Goal: Information Seeking & Learning: Learn about a topic

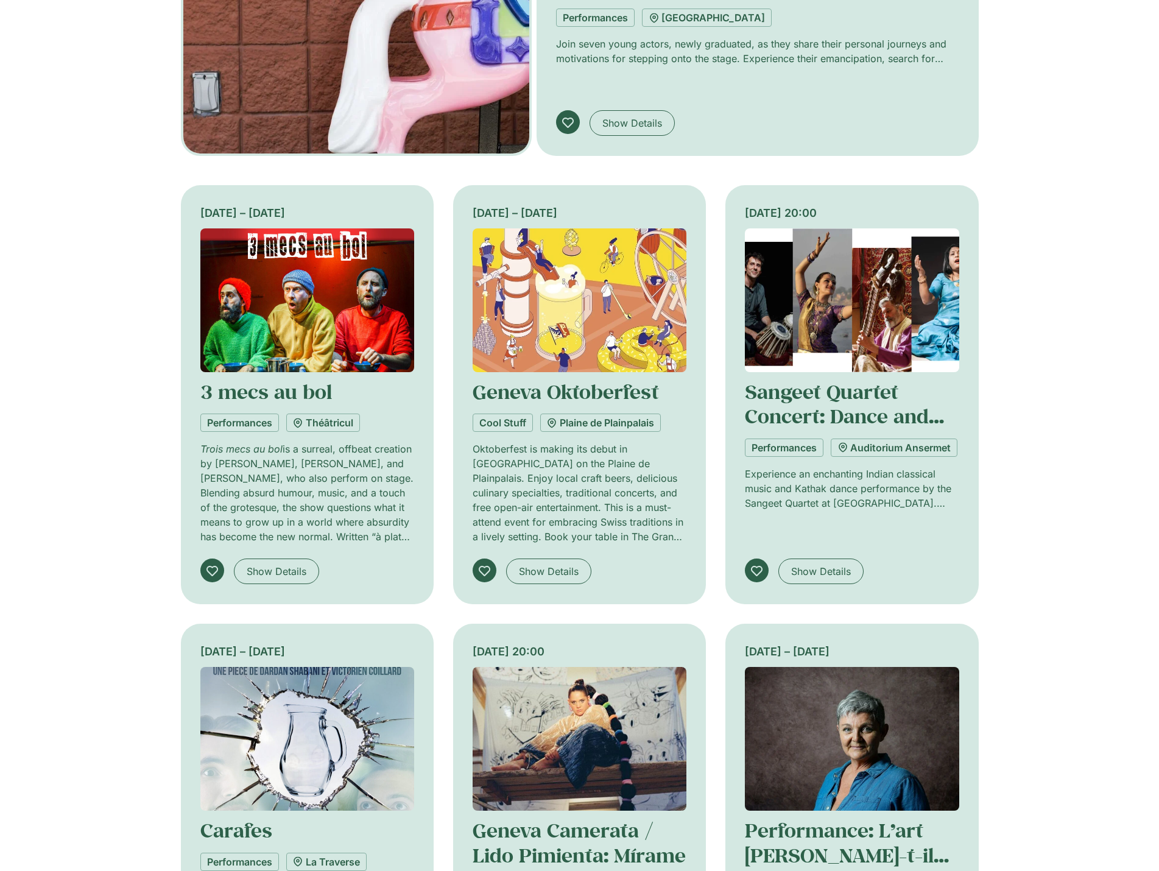
scroll to position [853, 0]
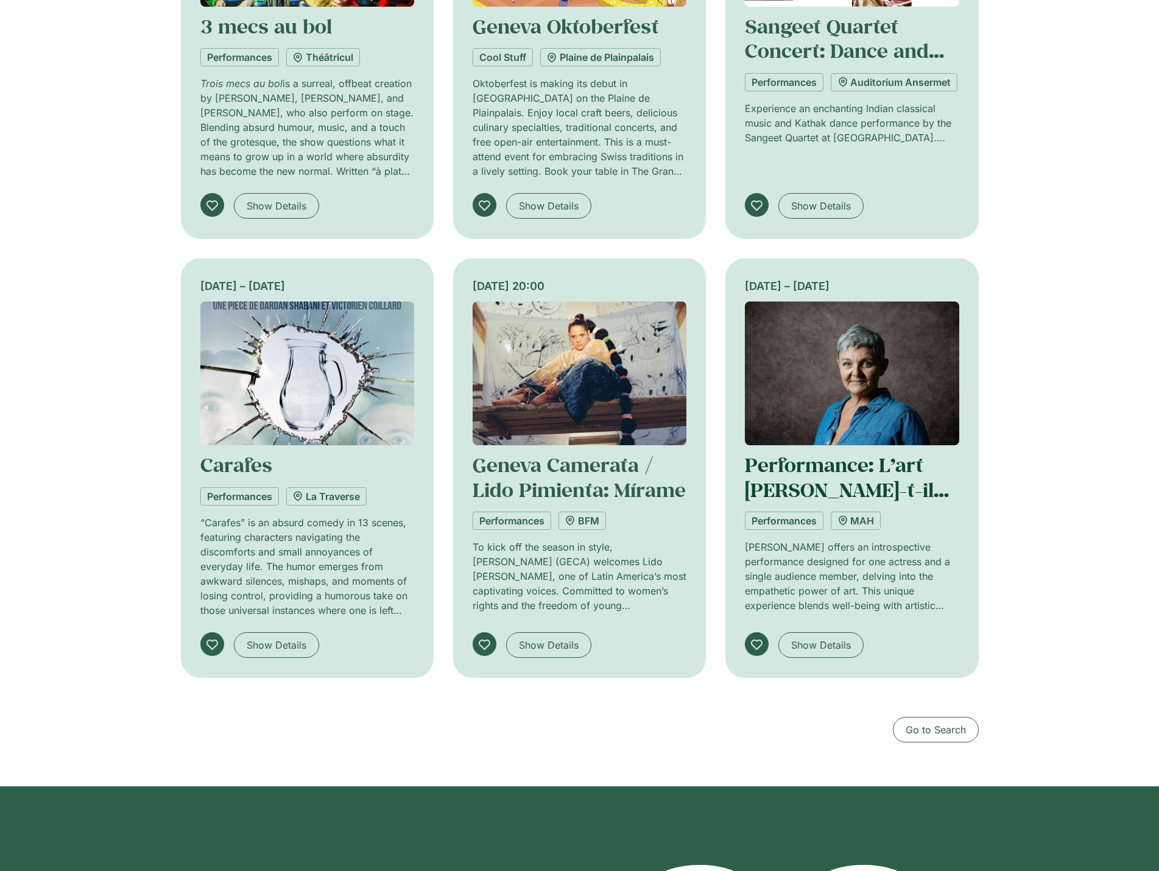
click at [827, 465] on link "Performance: L’art [PERSON_NAME]-t-il de toi?" at bounding box center [847, 489] width 204 height 75
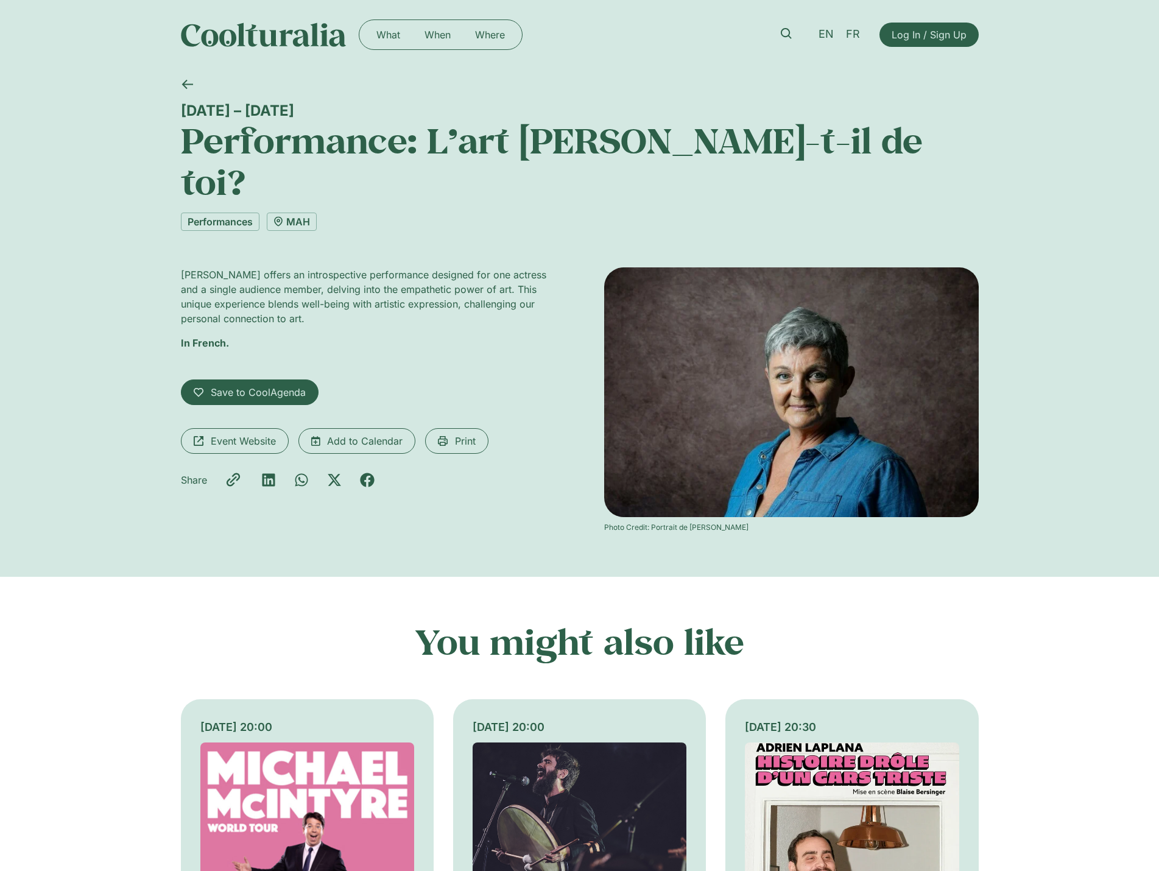
scroll to position [366, 0]
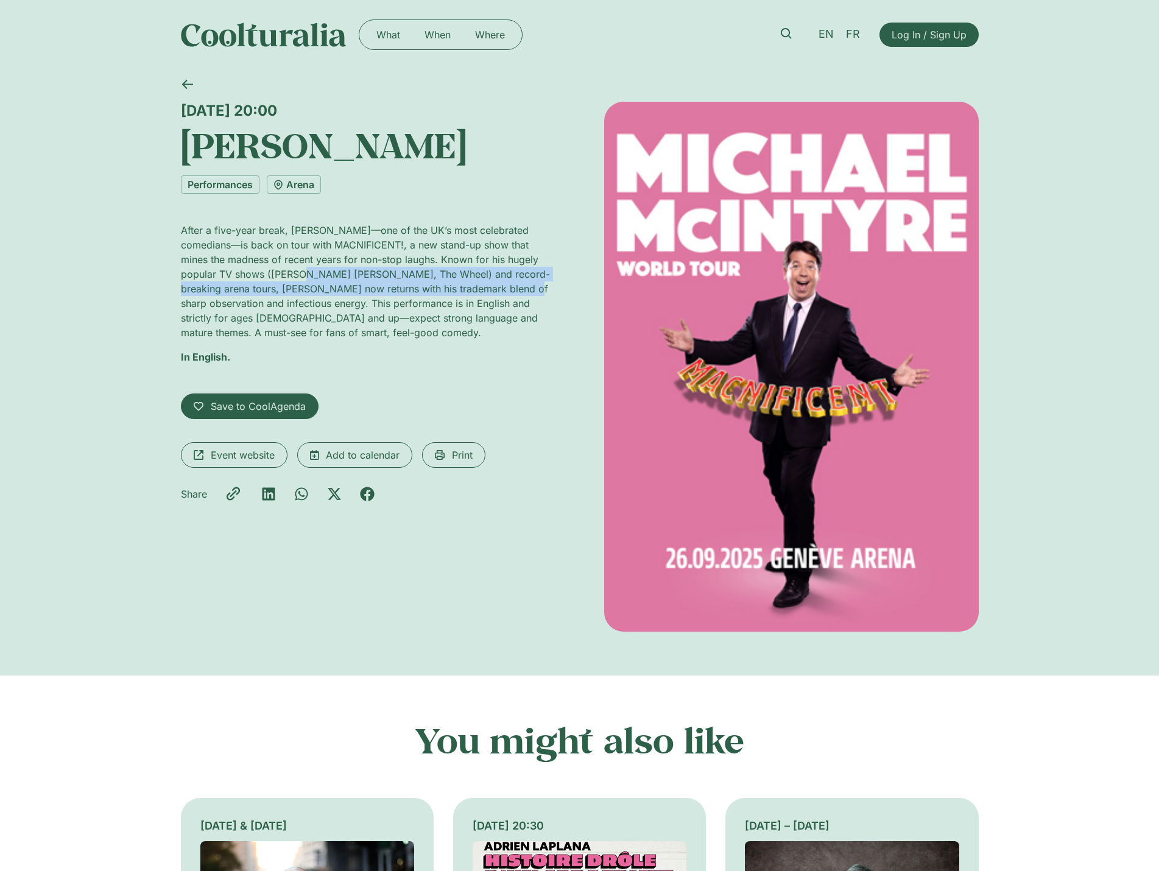
drag, startPoint x: 288, startPoint y: 274, endPoint x: 510, endPoint y: 287, distance: 222.2
click at [512, 288] on p "After a five-year break, [PERSON_NAME]—one of the UK’s most celebrated comedian…" at bounding box center [368, 281] width 375 height 117
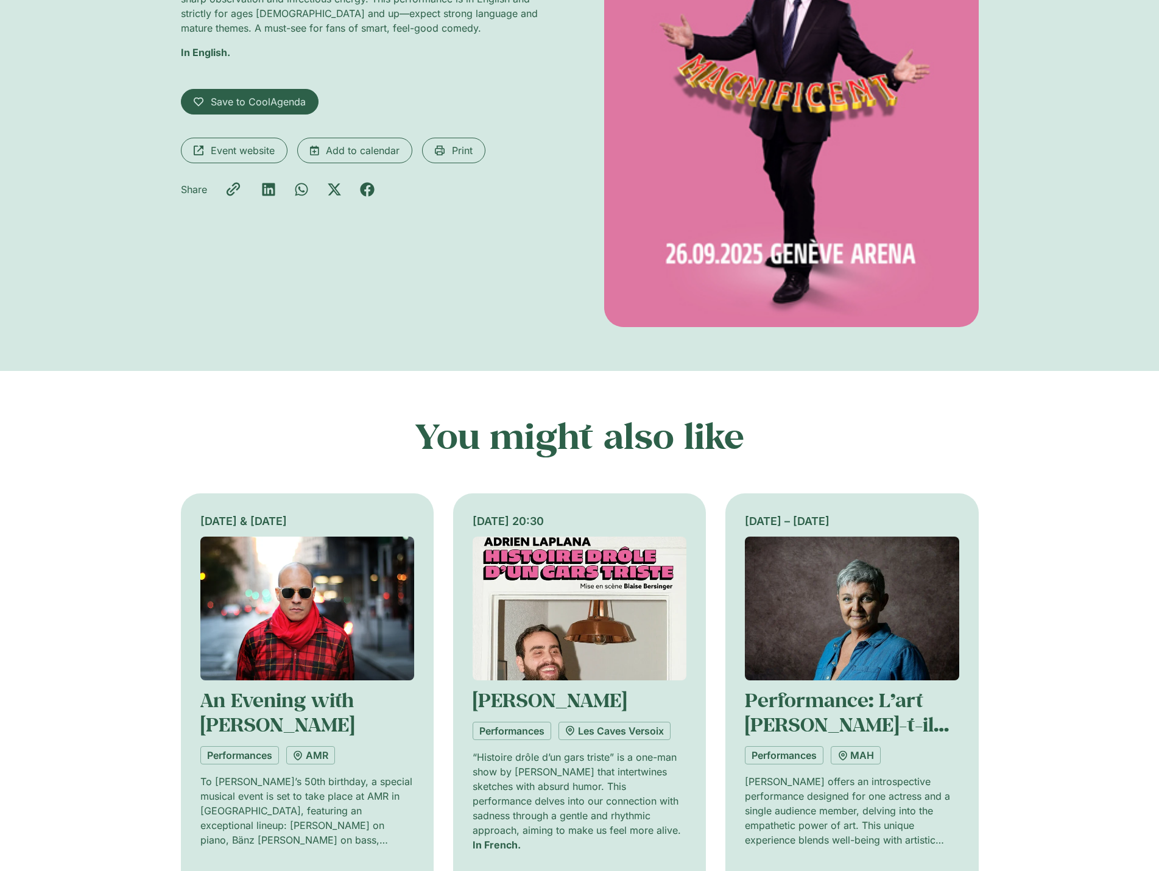
click at [291, 653] on img at bounding box center [307, 609] width 214 height 144
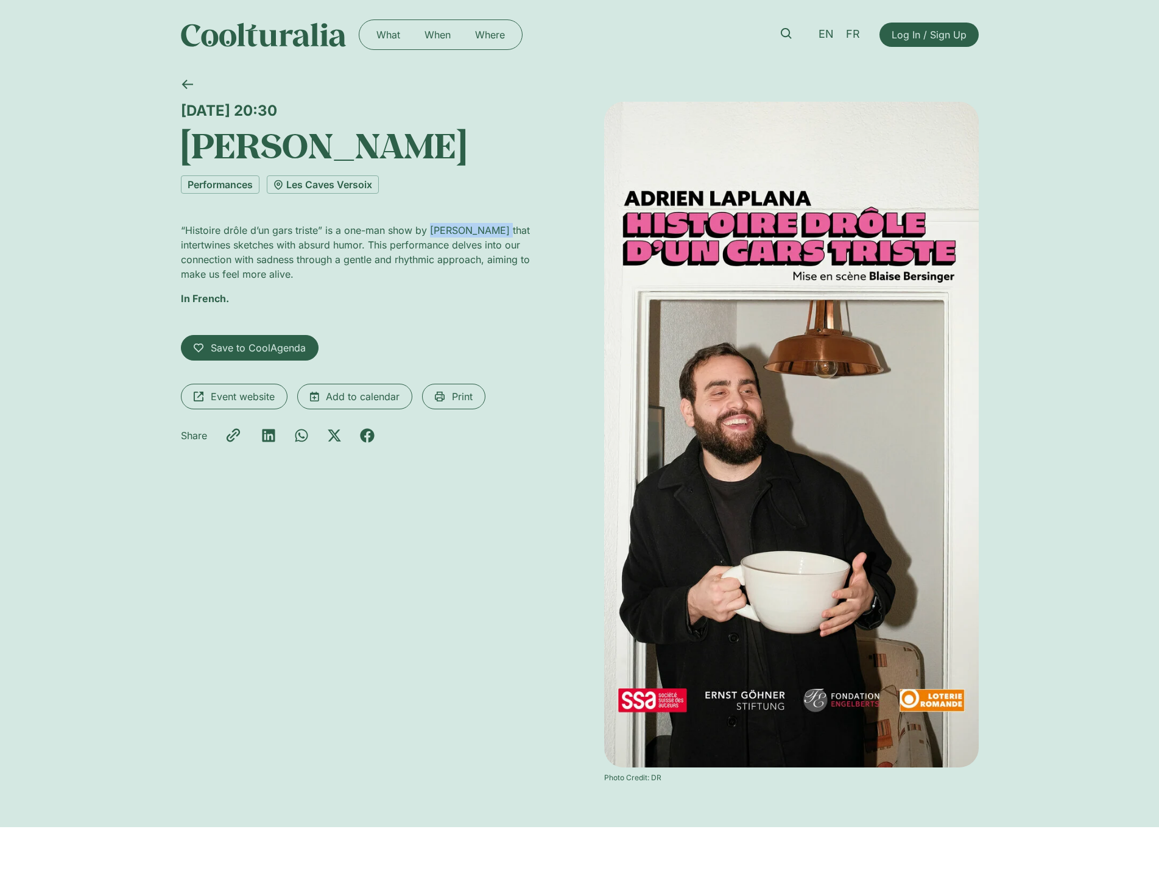
drag, startPoint x: 428, startPoint y: 228, endPoint x: 497, endPoint y: 231, distance: 69.5
click at [497, 231] on p "“Histoire drôle d’un gars triste” is a one-man show by [PERSON_NAME] that inter…" at bounding box center [368, 252] width 375 height 58
copy p "[PERSON_NAME]"
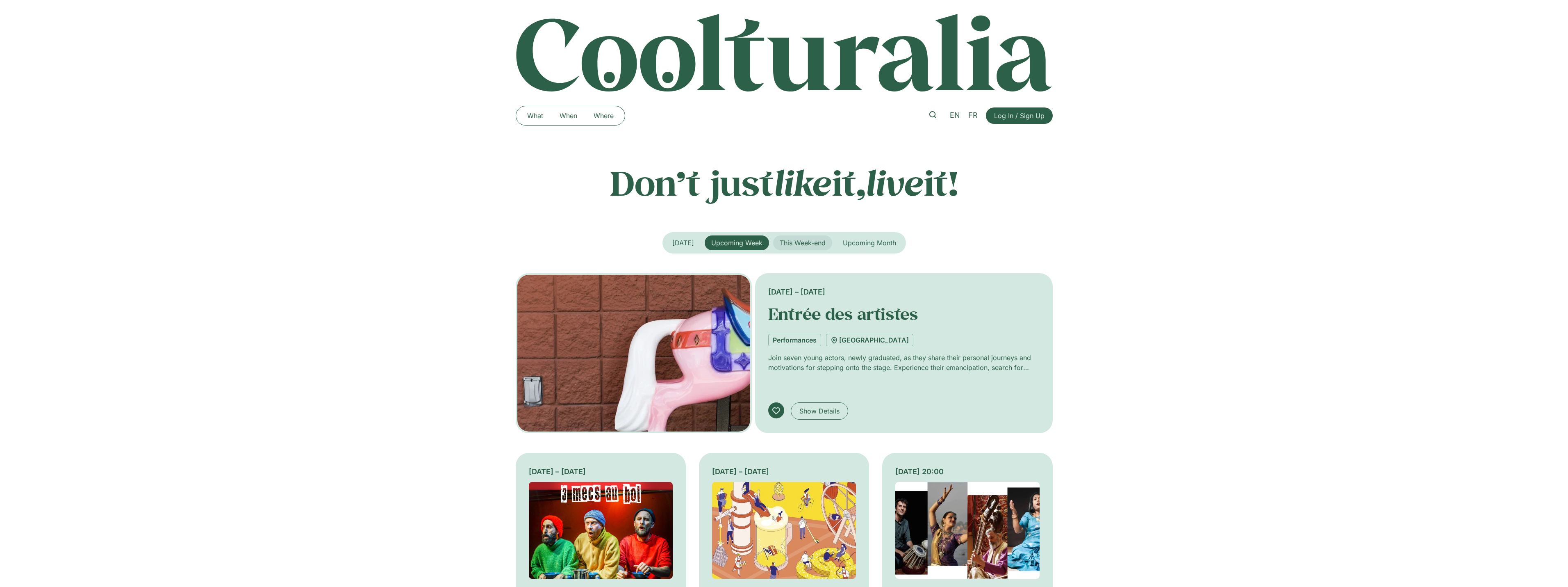
click at [790, 247] on button "This Week-end" at bounding box center [802, 243] width 59 height 15
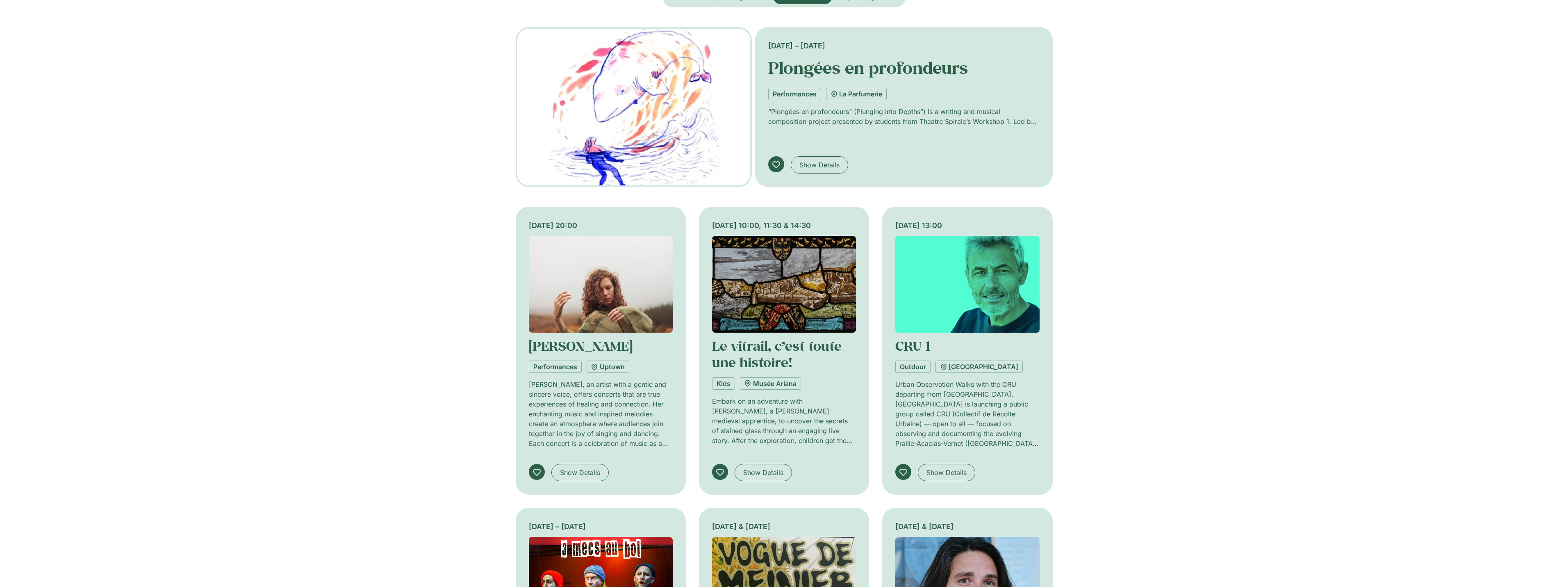
scroll to position [205, 0]
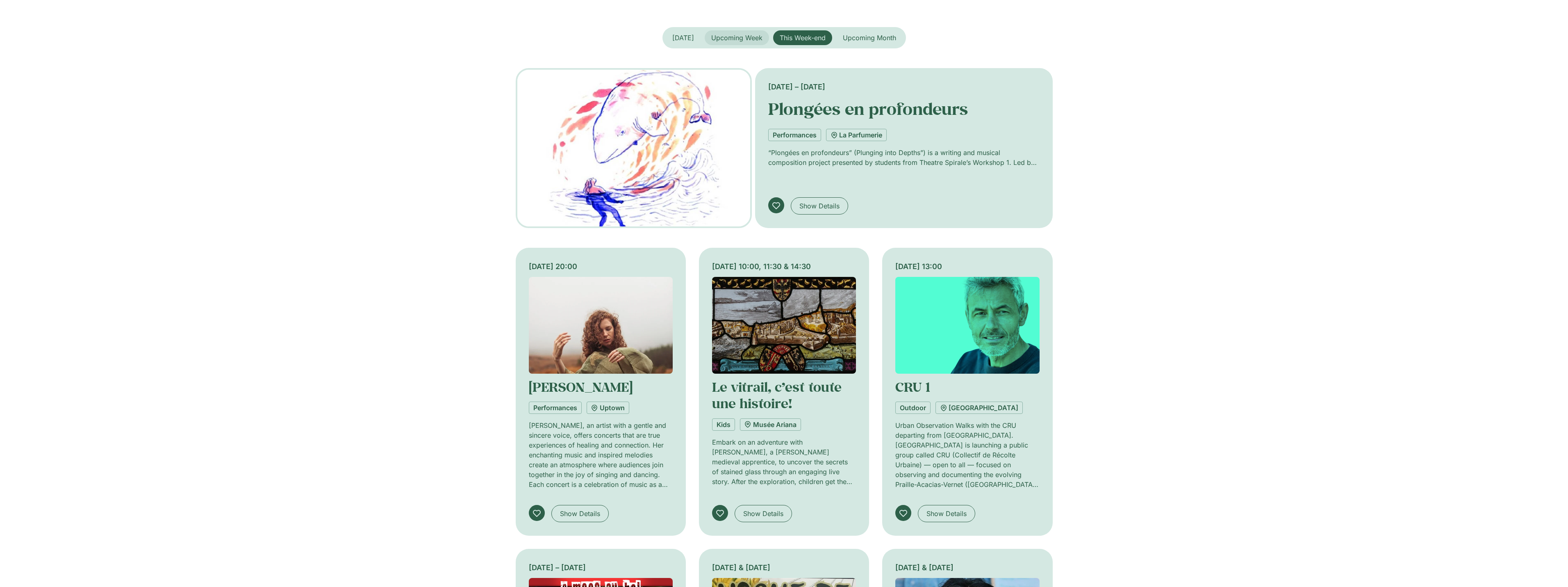
click at [727, 42] on button "Upcoming Week" at bounding box center [737, 38] width 65 height 15
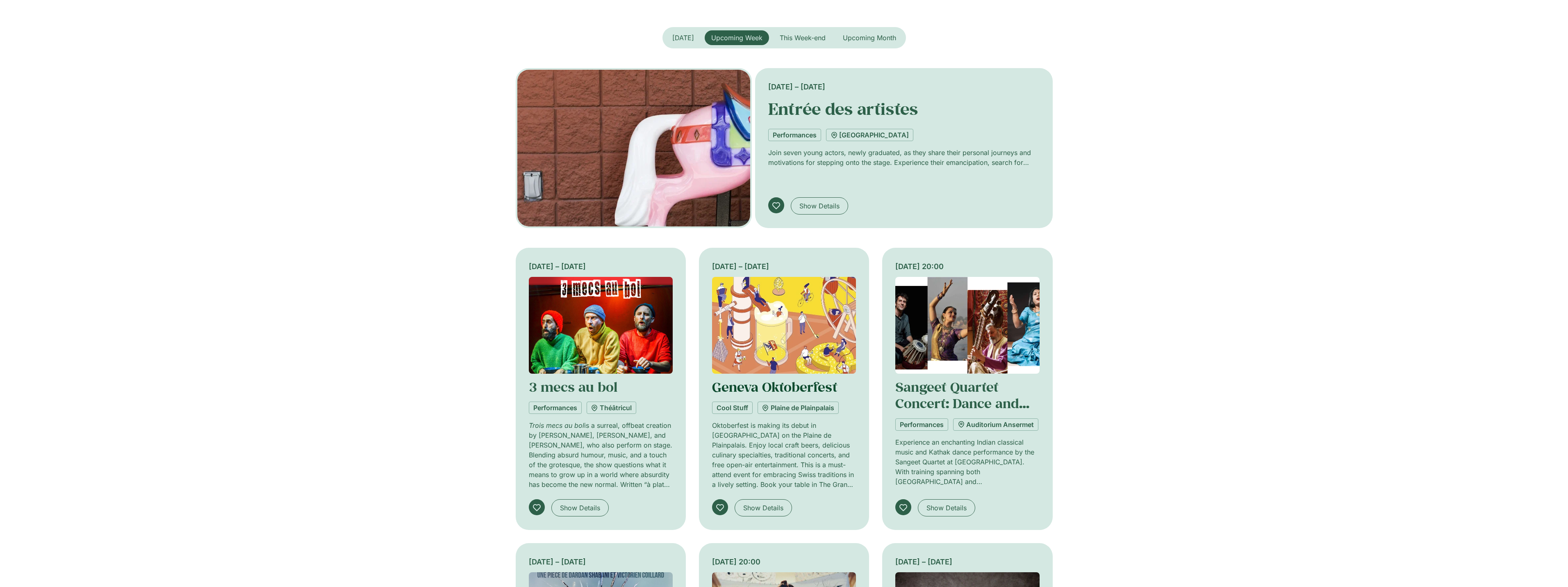
click at [760, 382] on link "Geneva Oktoberfest" at bounding box center [774, 387] width 125 height 18
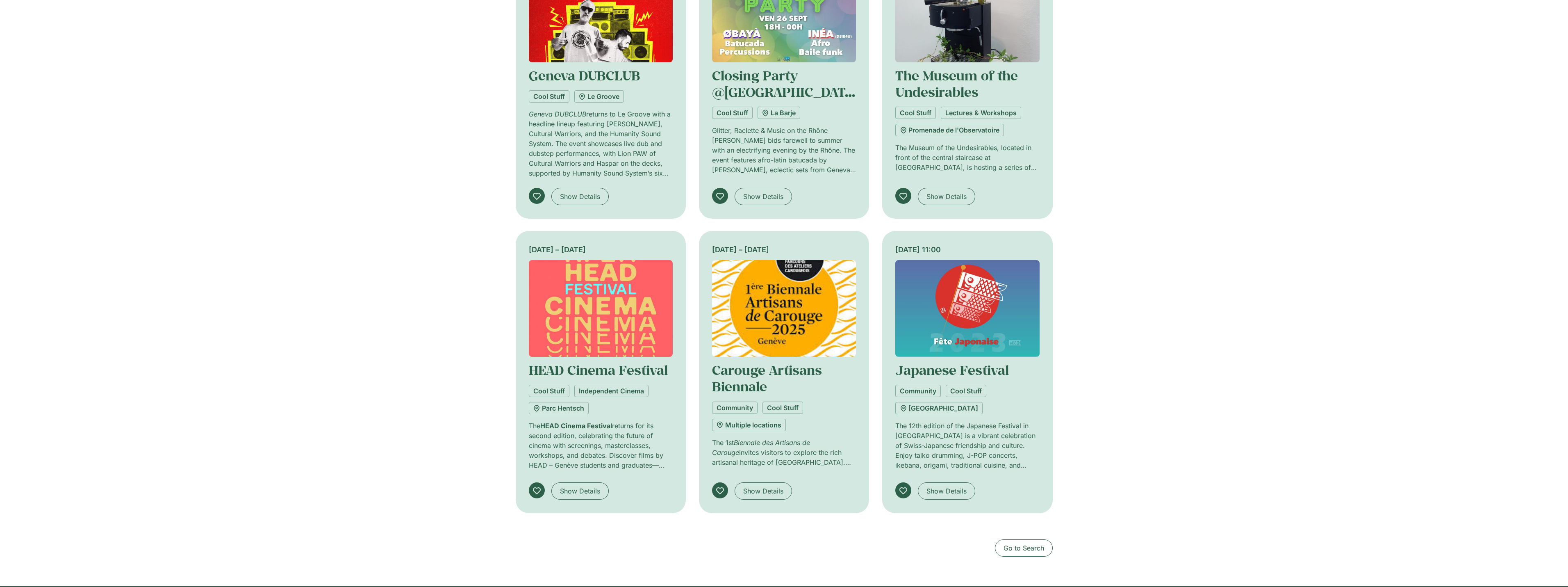
scroll to position [369, 0]
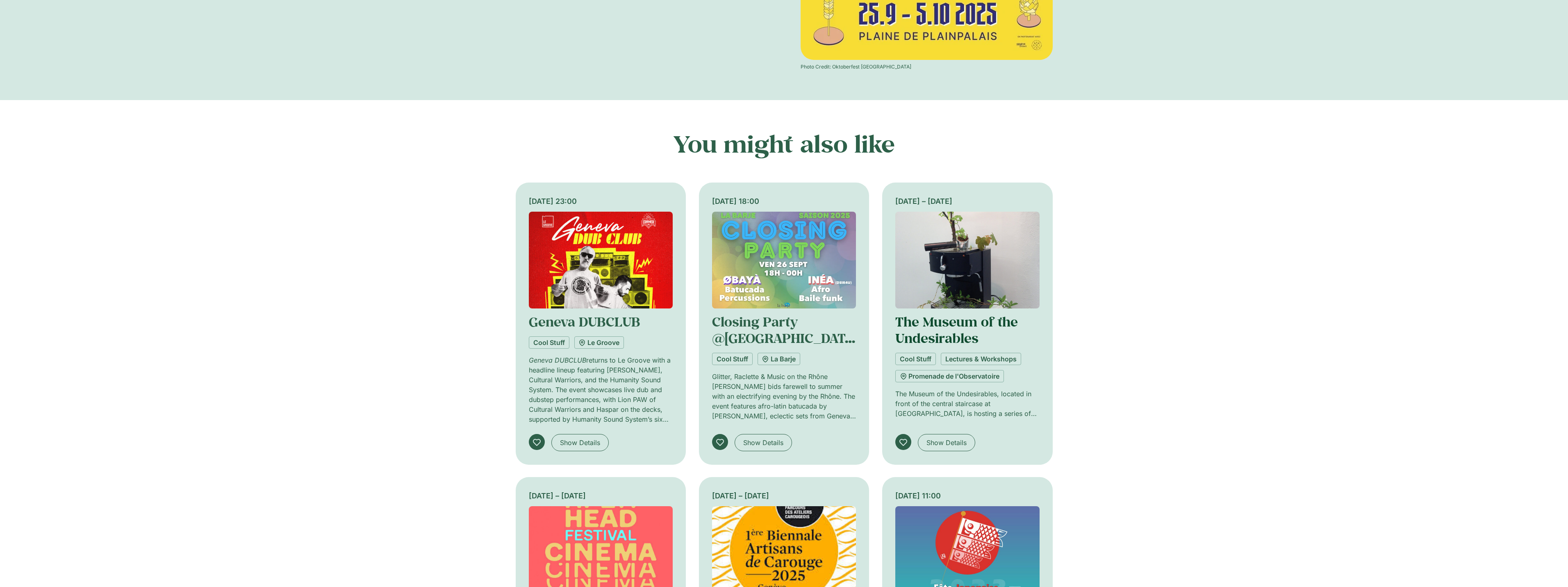
click at [927, 333] on link "The Museum of the Undesirables" at bounding box center [957, 330] width 122 height 34
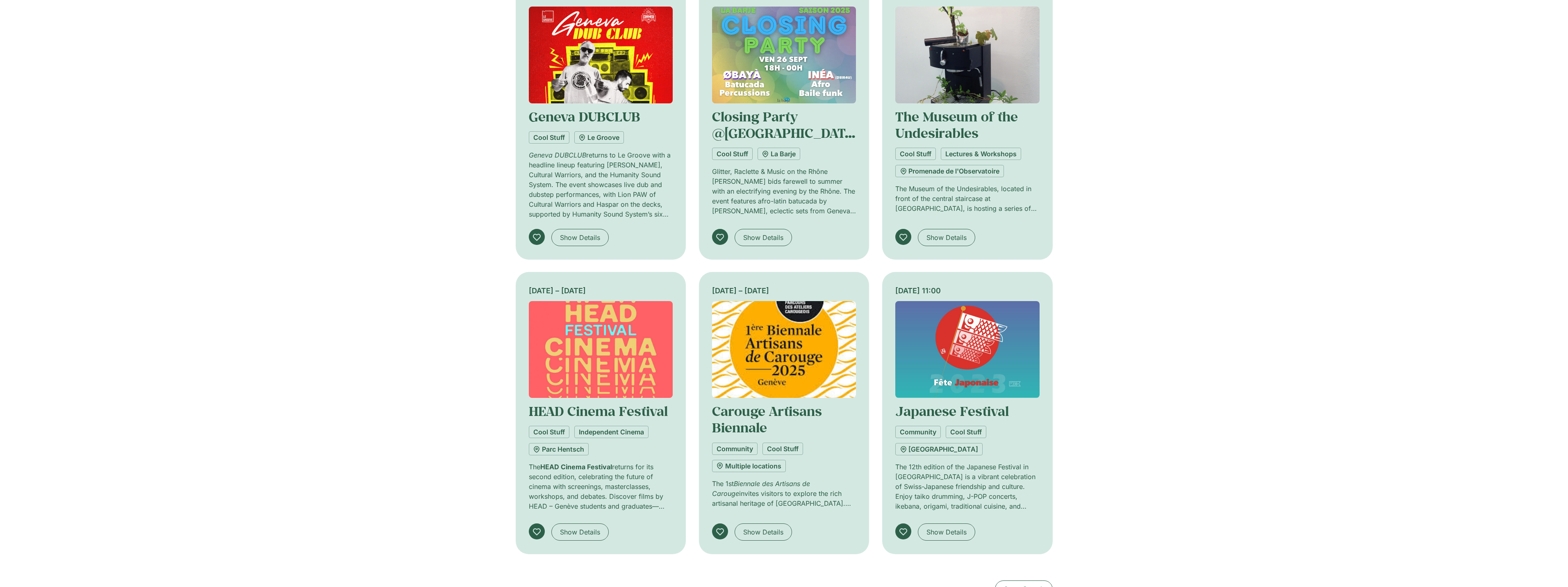
scroll to position [615, 0]
